Goal: Find specific page/section: Find specific page/section

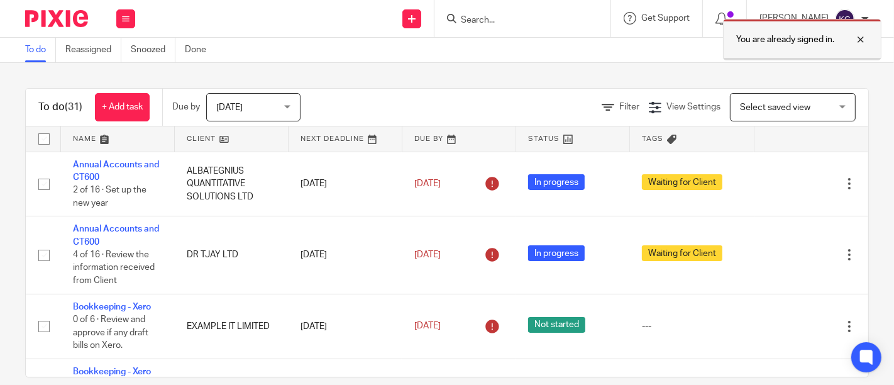
click at [858, 41] on div at bounding box center [852, 39] width 34 height 15
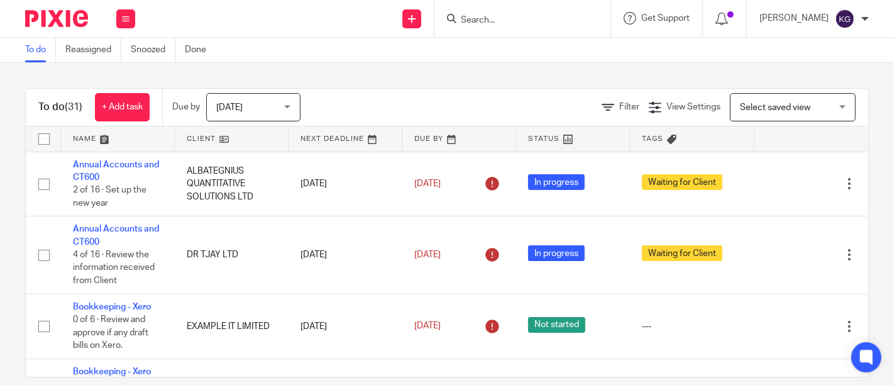
click at [460, 16] on input "Search" at bounding box center [516, 20] width 113 height 11
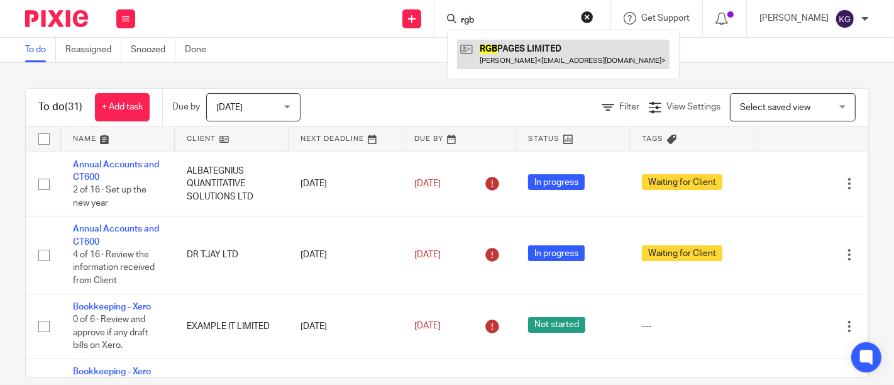
type input "rgb"
click at [493, 57] on link at bounding box center [563, 54] width 213 height 29
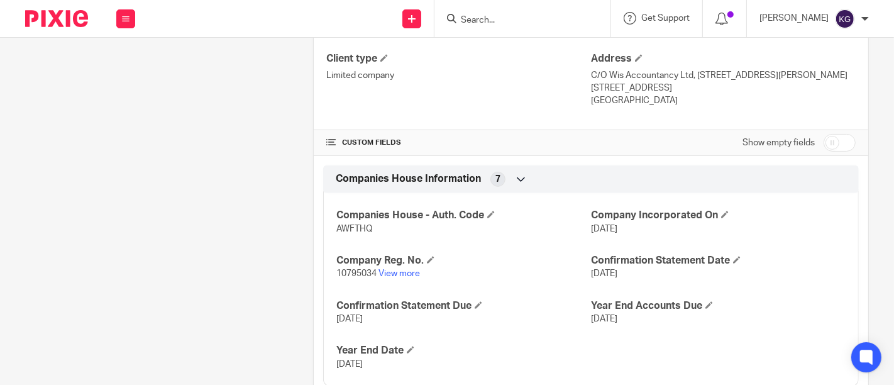
scroll to position [349, 0]
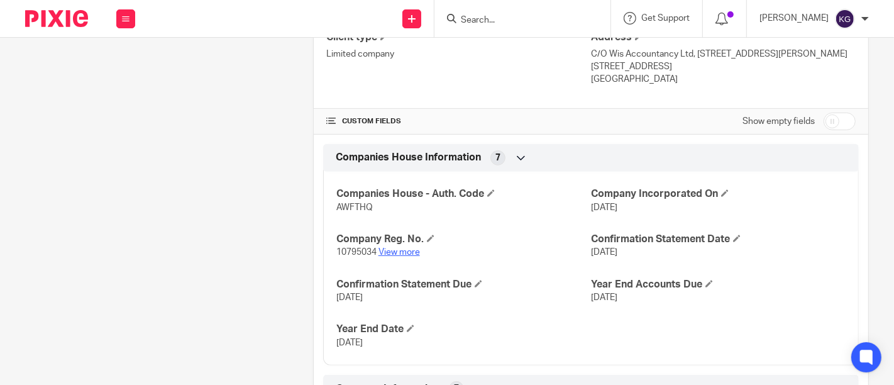
click at [387, 251] on link "View more" at bounding box center [400, 252] width 42 height 9
